Goal: Check status: Check status

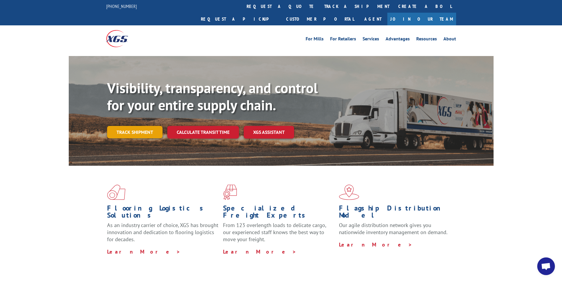
click at [123, 126] on link "Track shipment" at bounding box center [134, 132] width 55 height 12
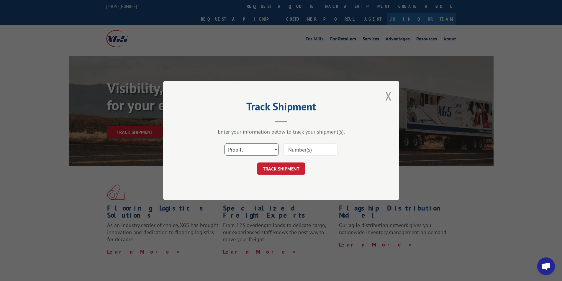
click at [271, 151] on select "Select category... Probill BOL PO" at bounding box center [251, 149] width 54 height 12
select select "bol"
click at [224, 143] on select "Select category... Probill BOL PO" at bounding box center [251, 149] width 54 height 12
paste input "50865979"
type input "50865979"
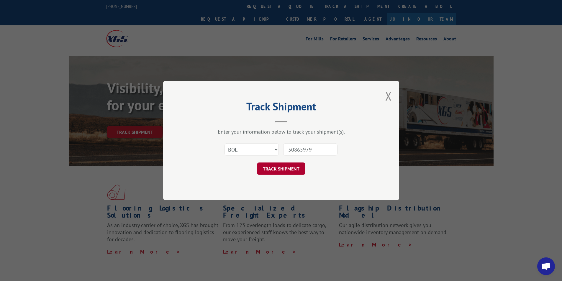
click at [286, 173] on button "TRACK SHIPMENT" at bounding box center [281, 168] width 48 height 12
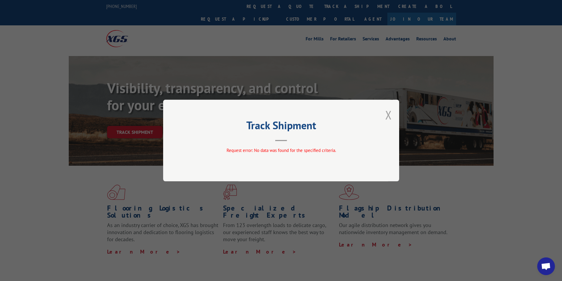
click at [387, 115] on button "Close modal" at bounding box center [388, 115] width 6 height 16
